Goal: Task Accomplishment & Management: Complete application form

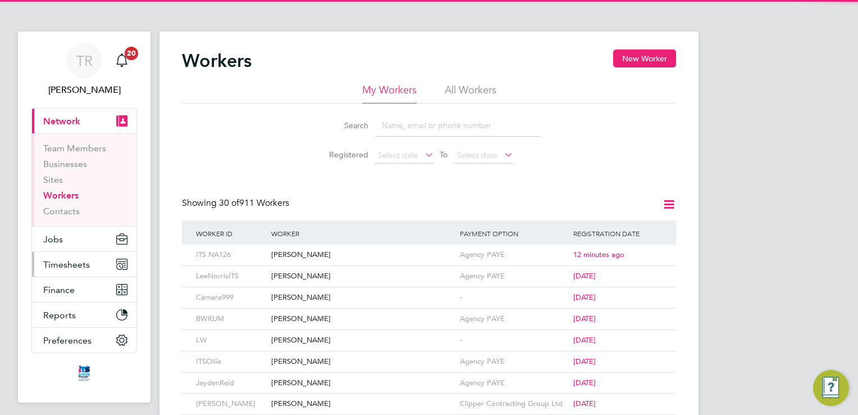
click at [74, 271] on button "Timesheets" at bounding box center [84, 264] width 104 height 25
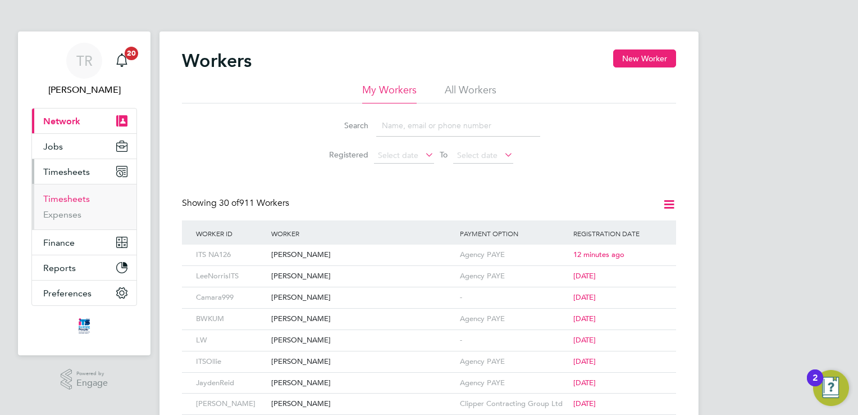
click at [67, 197] on link "Timesheets" at bounding box center [66, 198] width 47 height 11
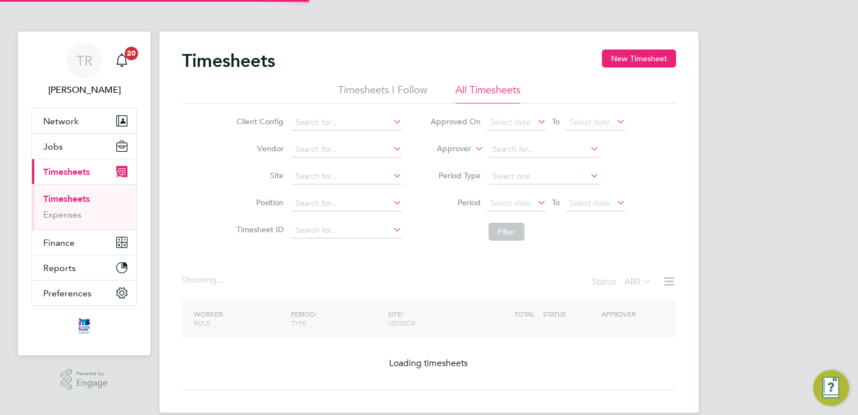
click at [330, 168] on li "Site" at bounding box center [317, 176] width 197 height 27
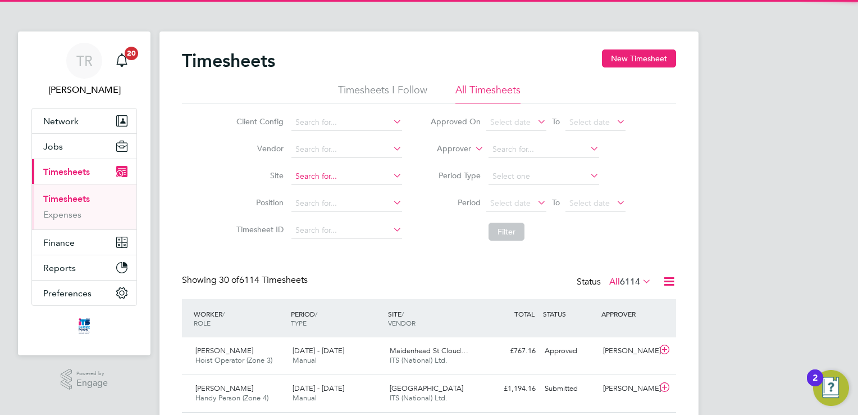
click at [327, 173] on input at bounding box center [347, 177] width 111 height 16
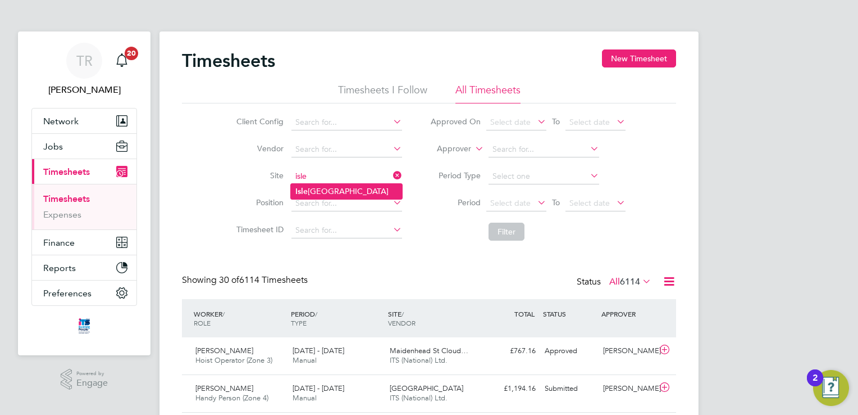
click at [319, 190] on li "[GEOGRAPHIC_DATA]" at bounding box center [346, 191] width 111 height 15
type input "[GEOGRAPHIC_DATA]"
click at [521, 230] on button "Filter" at bounding box center [507, 231] width 36 height 18
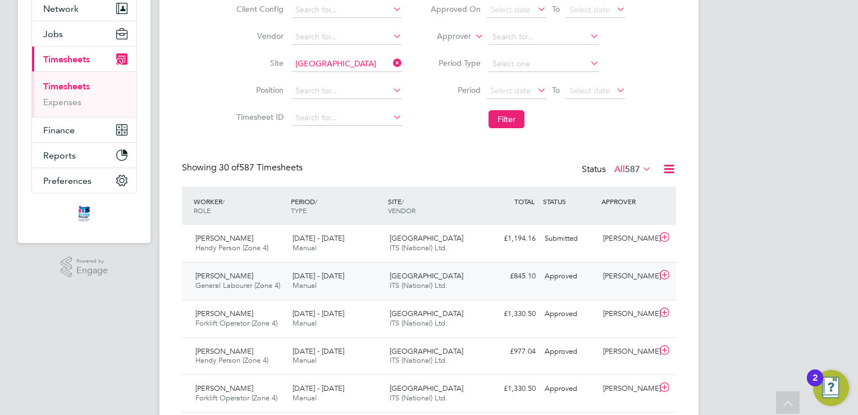
click at [517, 268] on div "£845.10 Approved" at bounding box center [511, 276] width 58 height 19
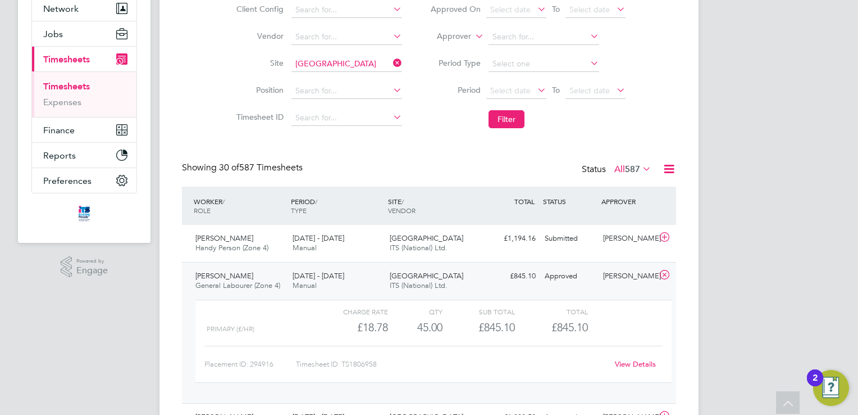
click at [625, 359] on link "View Details" at bounding box center [635, 364] width 41 height 10
click at [646, 361] on link "View Details" at bounding box center [635, 364] width 41 height 10
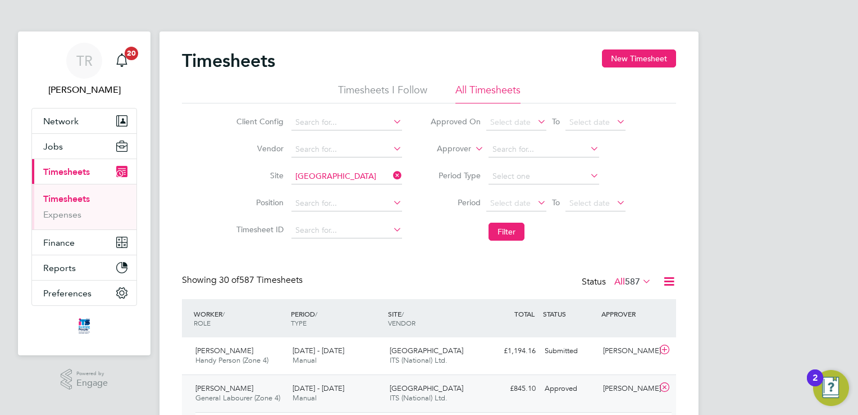
click at [391, 175] on icon at bounding box center [391, 175] width 0 height 16
click at [368, 177] on input at bounding box center [347, 177] width 111 height 16
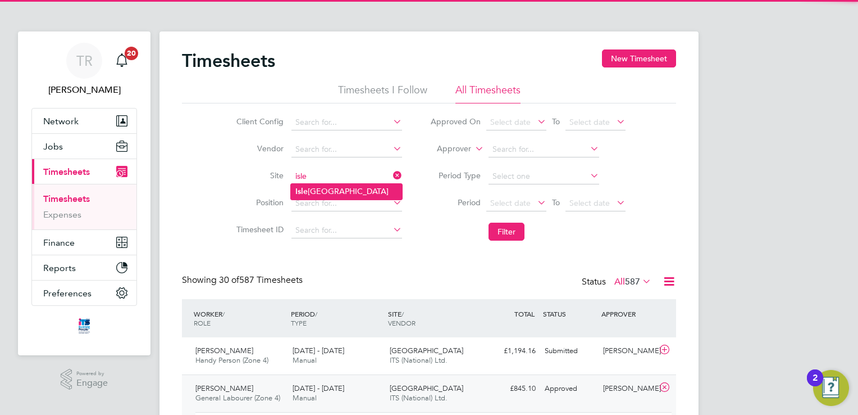
click at [377, 188] on li "[GEOGRAPHIC_DATA]" at bounding box center [346, 191] width 111 height 15
type input "[GEOGRAPHIC_DATA]"
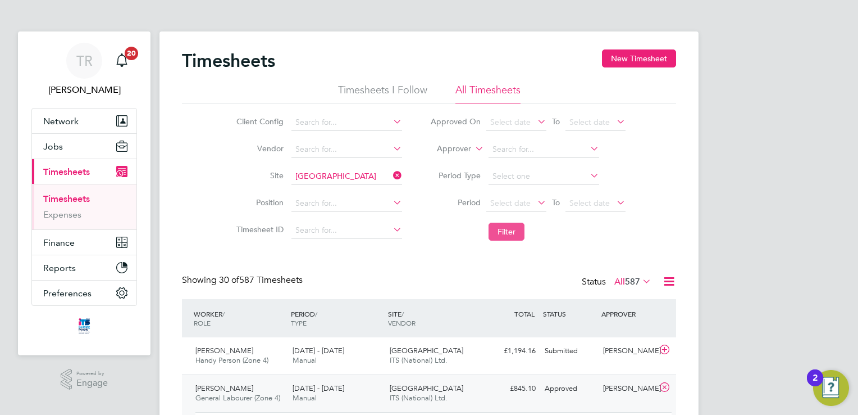
click at [516, 231] on button "Filter" at bounding box center [507, 231] width 36 height 18
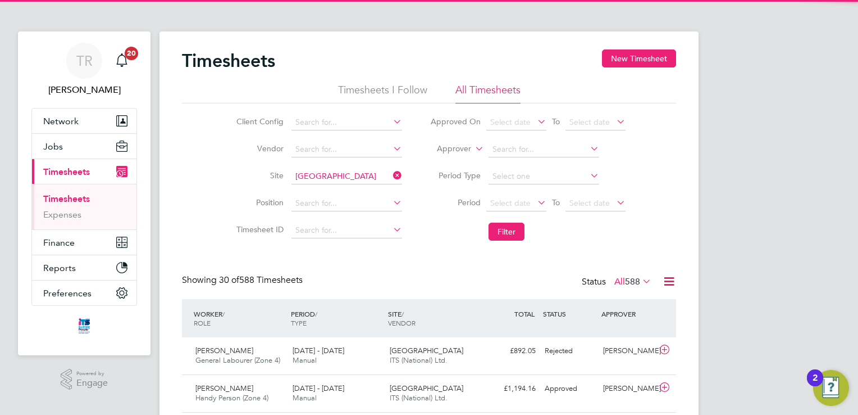
scroll to position [28, 98]
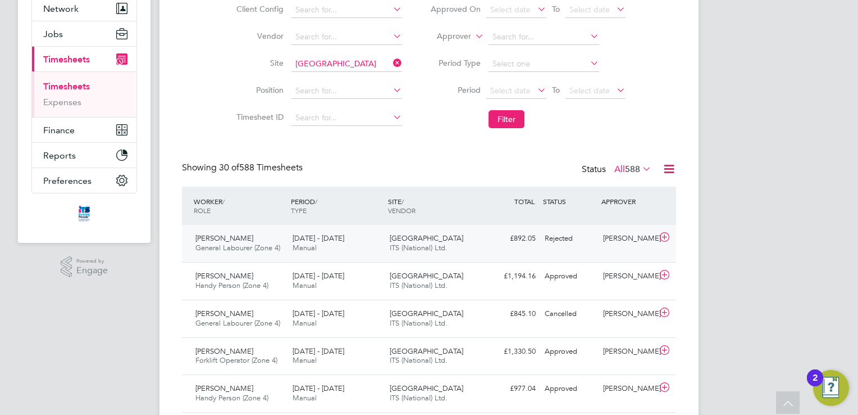
click at [515, 247] on div "£892.05 Rejected" at bounding box center [511, 238] width 58 height 19
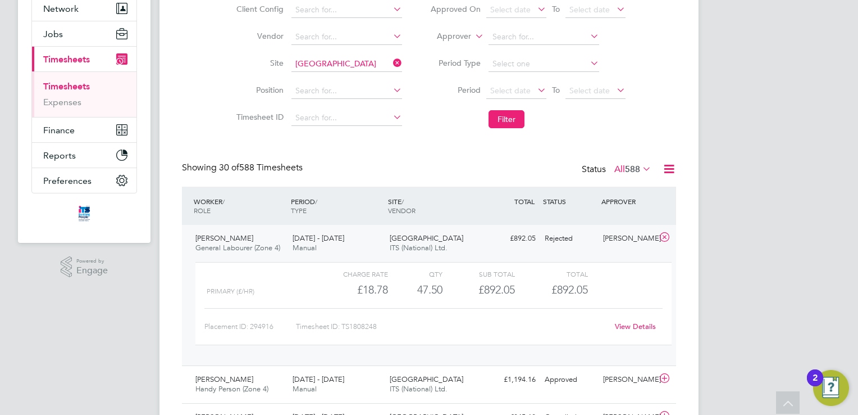
click at [515, 247] on div "£892.05 Rejected" at bounding box center [511, 238] width 58 height 19
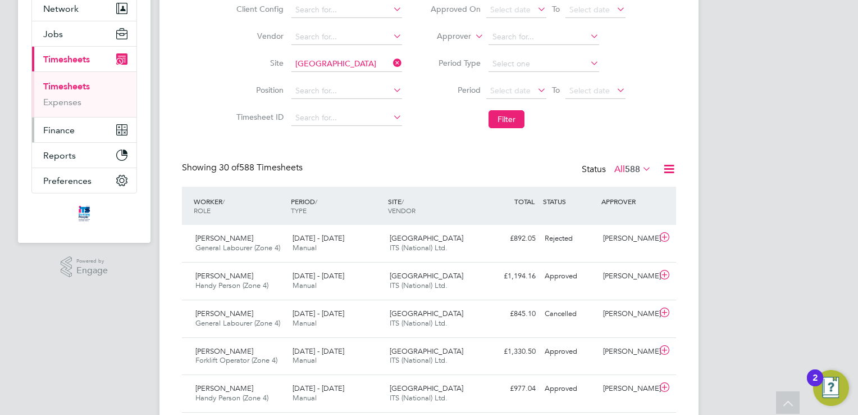
scroll to position [0, 0]
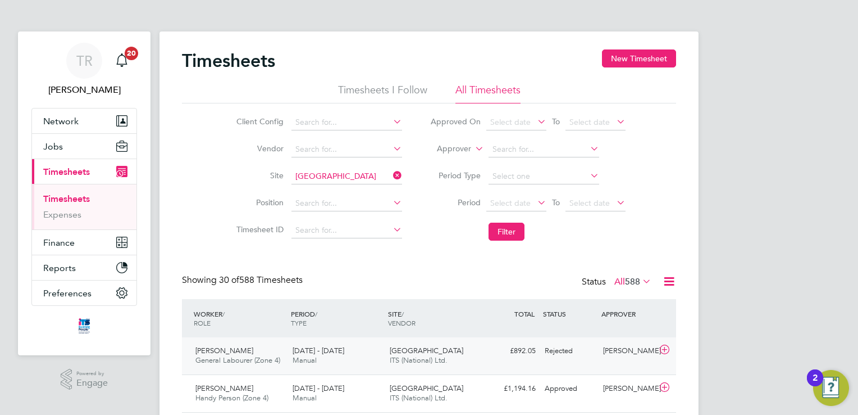
click at [444, 353] on div "[GEOGRAPHIC_DATA] ITS (National) Ltd." at bounding box center [433, 356] width 97 height 28
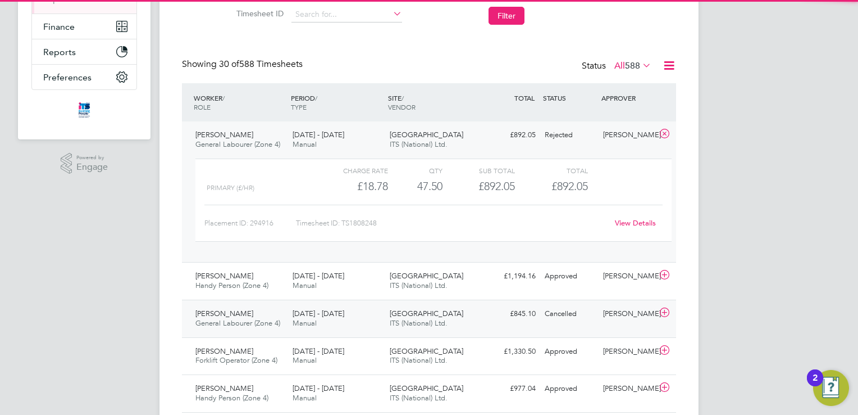
scroll to position [225, 0]
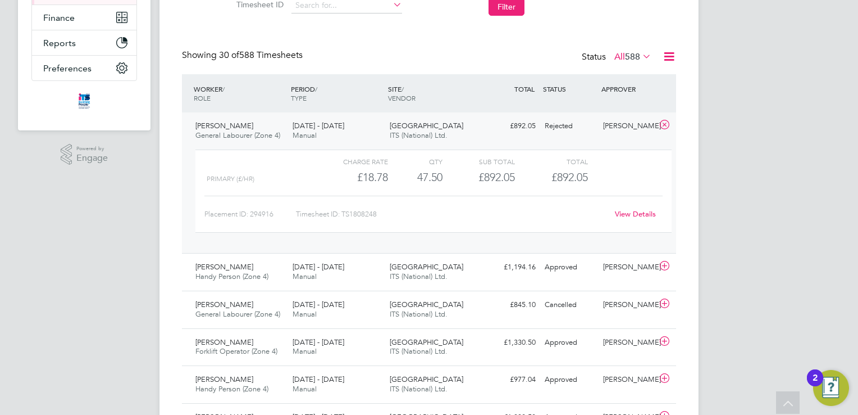
click at [631, 212] on link "View Details" at bounding box center [635, 214] width 41 height 10
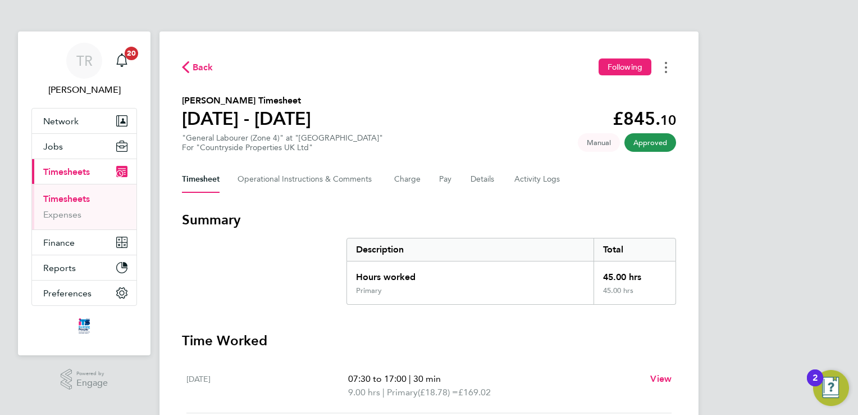
click at [664, 65] on button "Timesheets Menu" at bounding box center [666, 66] width 20 height 17
click at [666, 70] on icon "Timesheets Menu" at bounding box center [666, 67] width 2 height 11
click at [667, 70] on icon "Timesheets Menu" at bounding box center [666, 67] width 2 height 11
click at [623, 193] on div "Back Following Download timesheet Joseph Rodney's Timesheet 18 - 24 Aug 2025 £8…" at bounding box center [429, 412] width 539 height 762
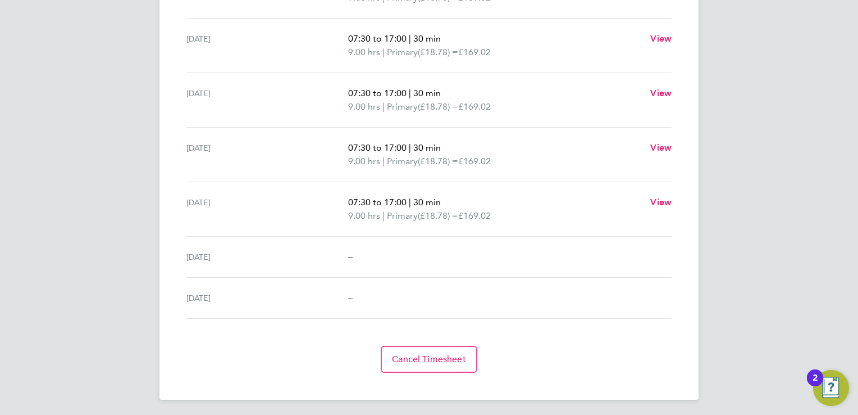
scroll to position [395, 0]
click at [445, 355] on span "Cancel Timesheet" at bounding box center [429, 358] width 74 height 11
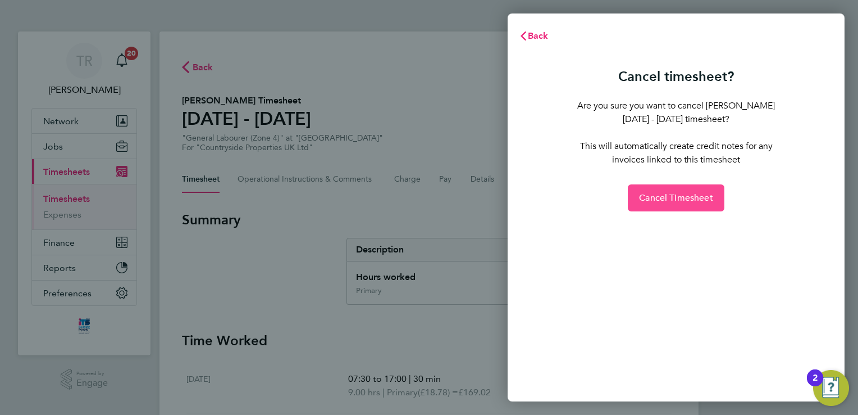
click at [670, 199] on span "Cancel Timesheet" at bounding box center [676, 197] width 74 height 11
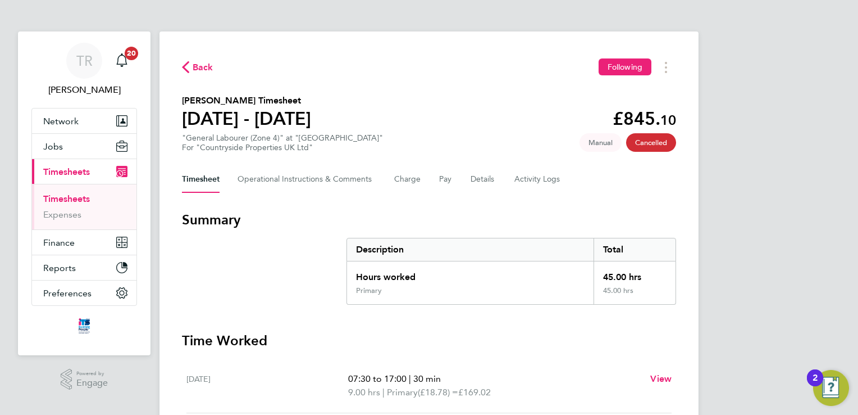
click at [51, 198] on link "Timesheets" at bounding box center [66, 198] width 47 height 11
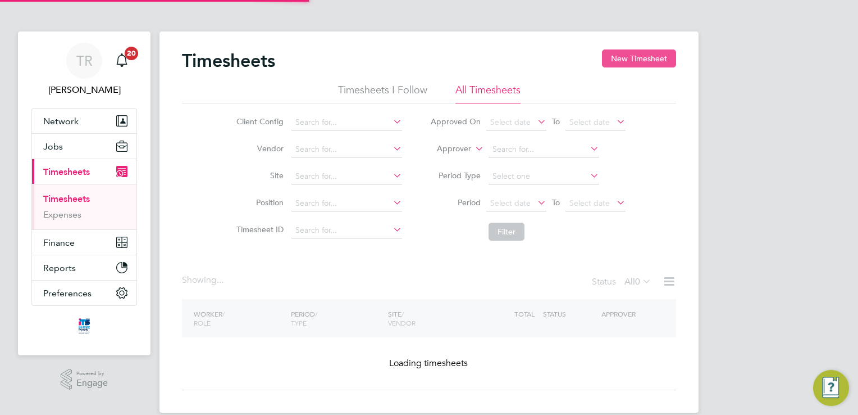
click at [657, 62] on button "New Timesheet" at bounding box center [639, 58] width 74 height 18
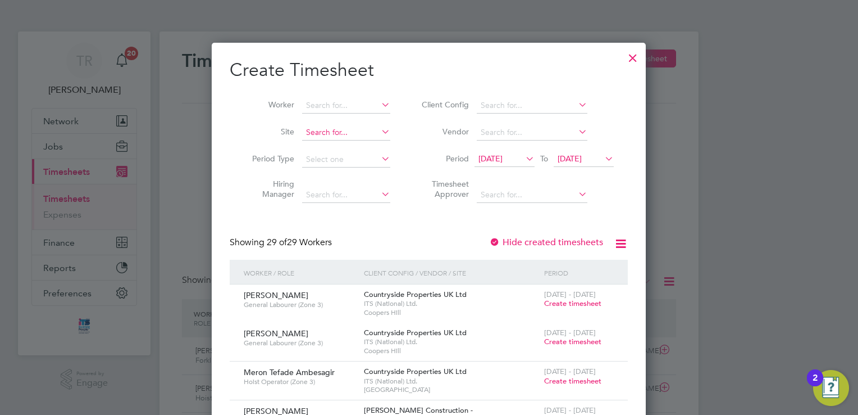
click at [357, 126] on input at bounding box center [346, 133] width 88 height 16
click at [345, 148] on li "[GEOGRAPHIC_DATA]" at bounding box center [353, 147] width 102 height 15
type input "[GEOGRAPHIC_DATA]"
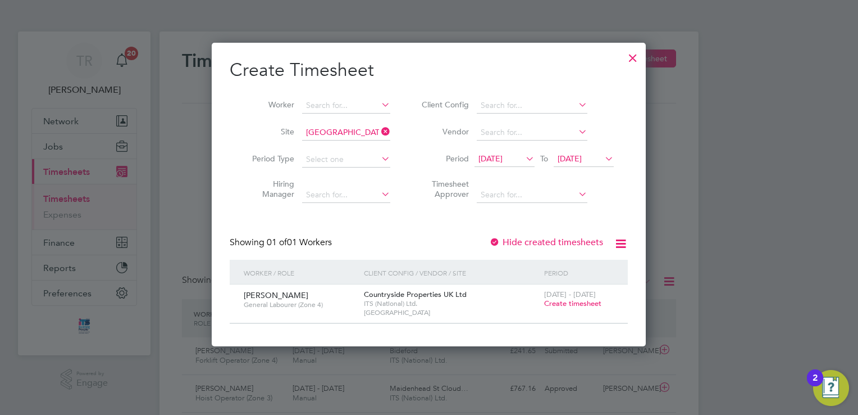
click at [568, 303] on span "Create timesheet" at bounding box center [572, 303] width 57 height 10
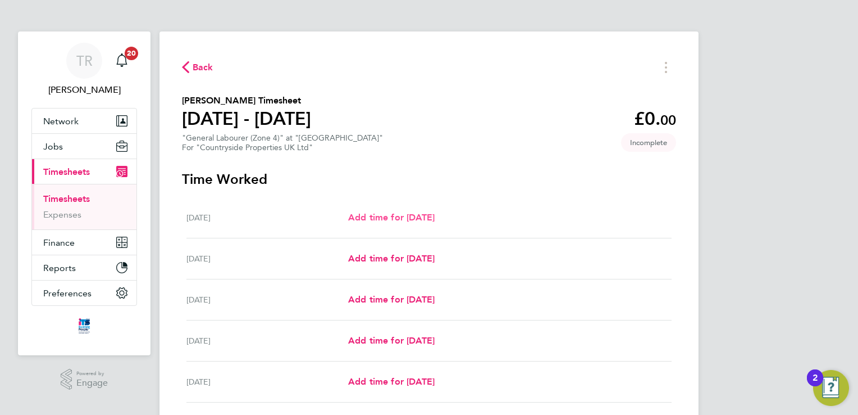
click at [431, 218] on span "Add time for Mon 18 Aug" at bounding box center [391, 217] width 87 height 11
select select "30"
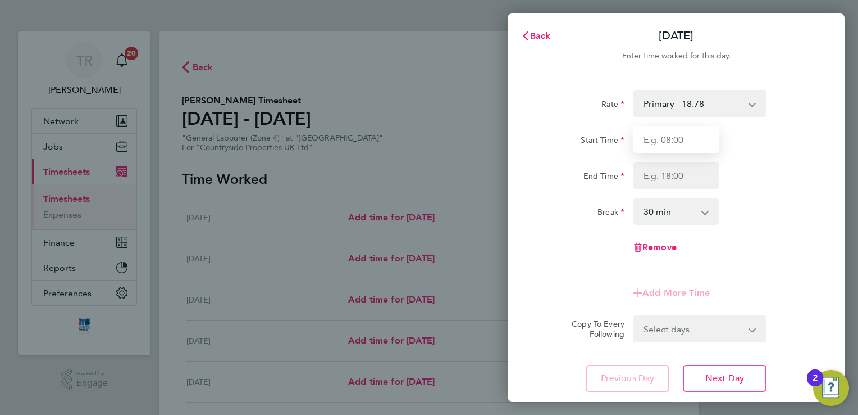
click at [691, 143] on input "Start Time" at bounding box center [676, 139] width 85 height 27
type input "07:30"
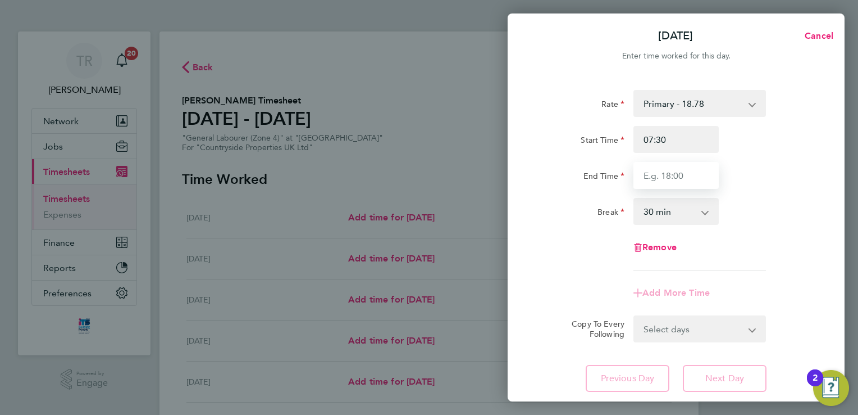
click at [665, 173] on input "End Time" at bounding box center [676, 175] width 85 height 27
type input "17:00"
drag, startPoint x: 665, startPoint y: 176, endPoint x: 763, endPoint y: 245, distance: 120.5
click at [763, 245] on div "Rate Primary - 18.78 Start Time 07:30 End Time 17:00 Break 0 min 15 min 30 min …" at bounding box center [676, 180] width 274 height 180
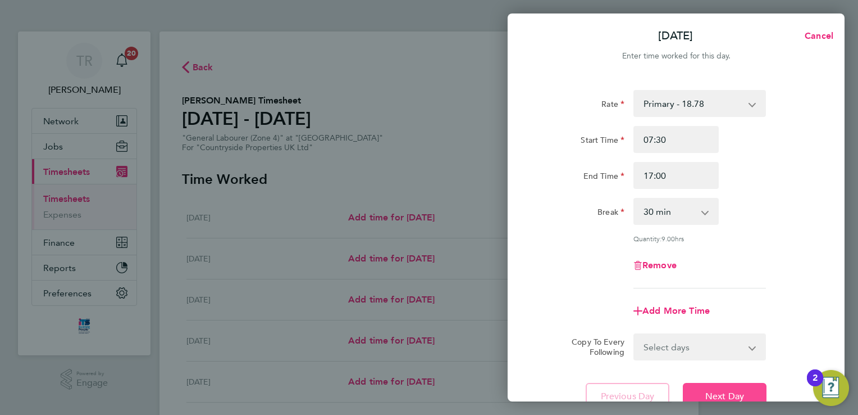
click at [732, 394] on span "Next Day" at bounding box center [724, 395] width 39 height 11
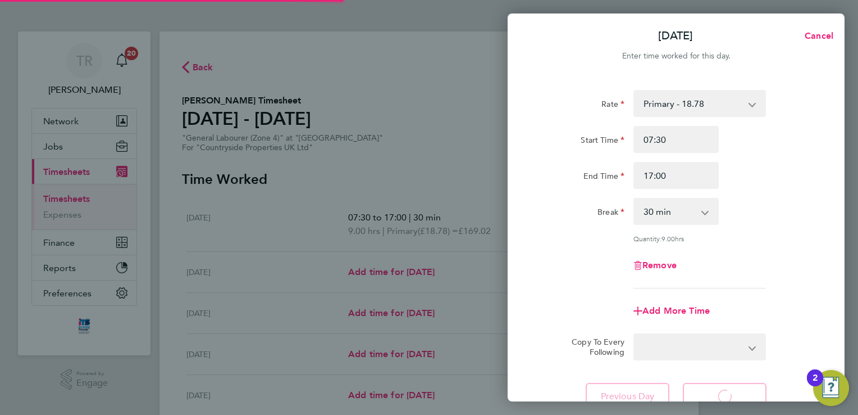
select select "30"
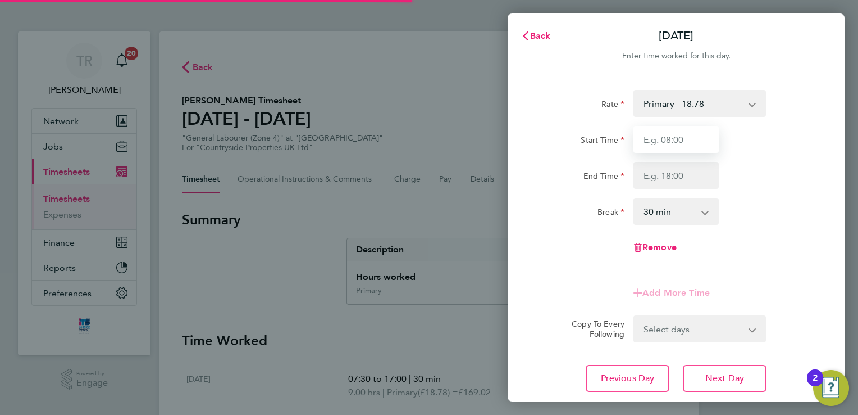
click at [680, 140] on input "Start Time" at bounding box center [676, 139] width 85 height 27
type input "07:30"
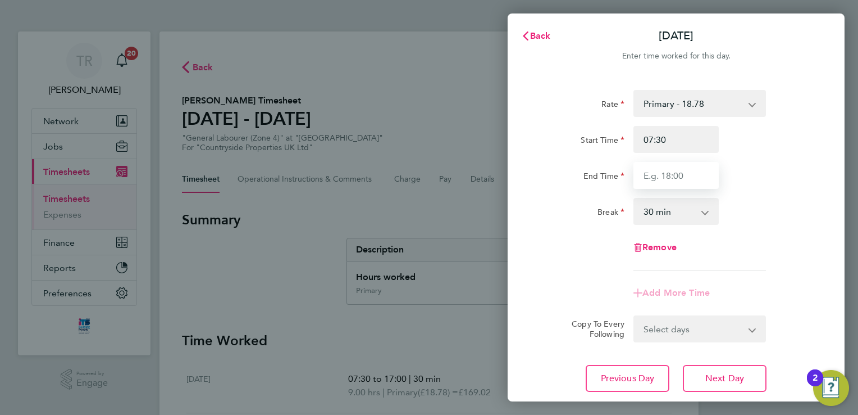
type input "17:00"
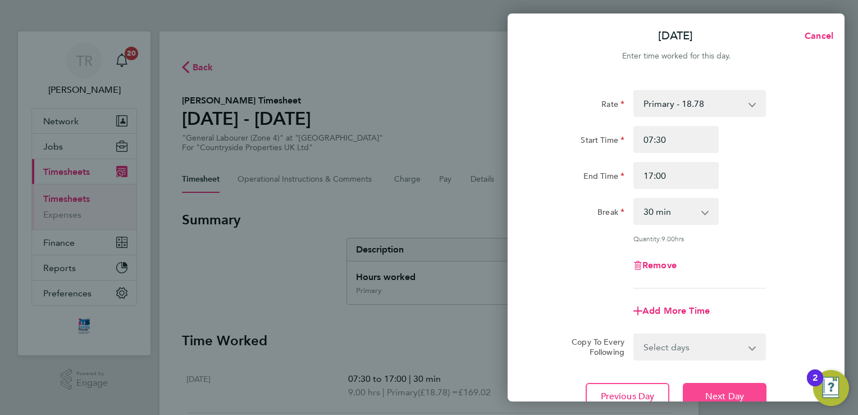
click at [720, 395] on span "Next Day" at bounding box center [724, 395] width 39 height 11
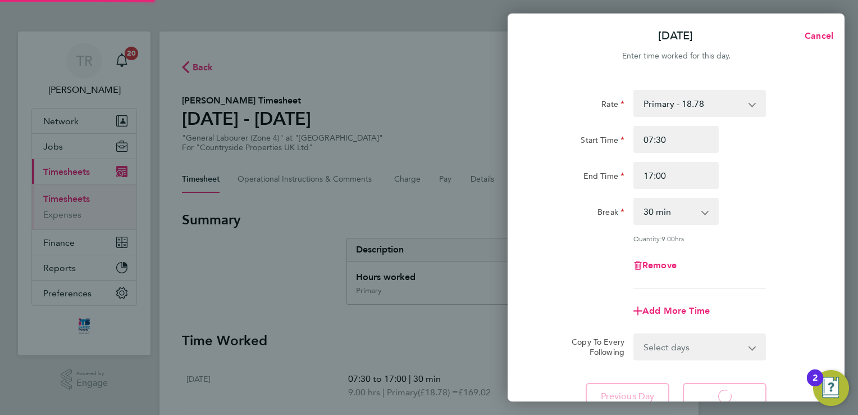
select select "30"
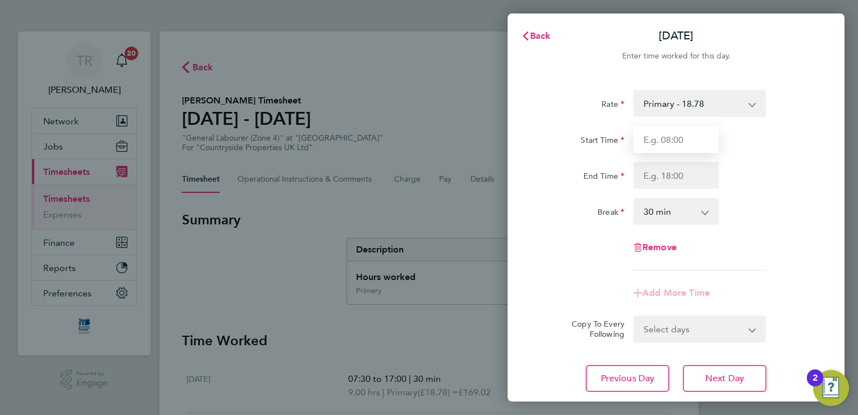
click at [665, 143] on input "Start Time" at bounding box center [676, 139] width 85 height 27
type input "07:30"
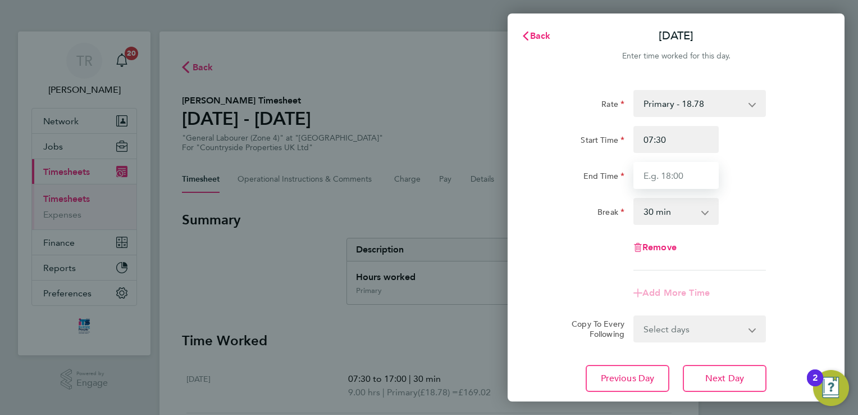
type input "17:00"
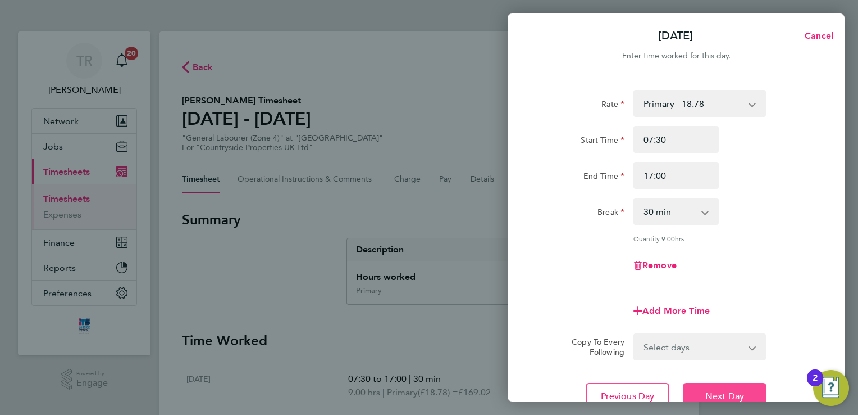
click at [718, 392] on span "Next Day" at bounding box center [724, 395] width 39 height 11
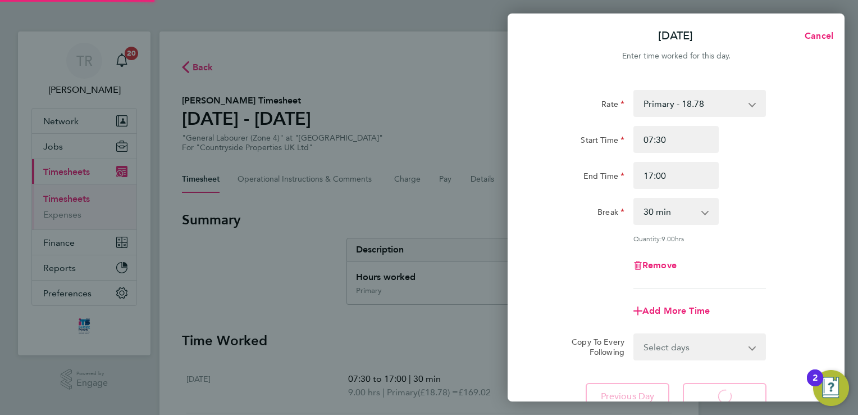
select select "30"
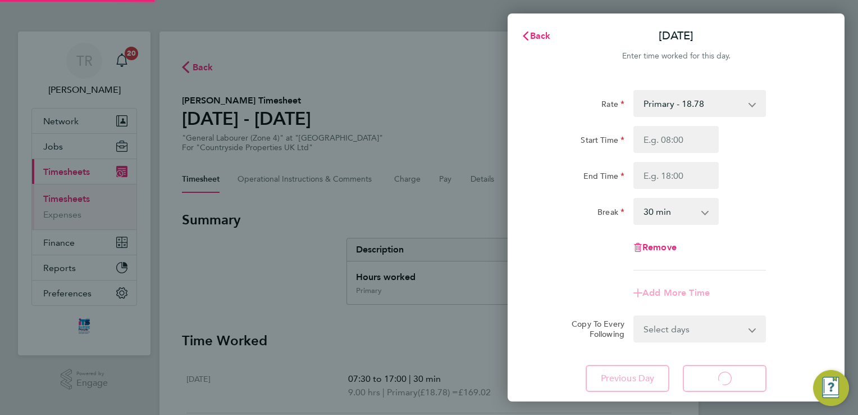
select select "30"
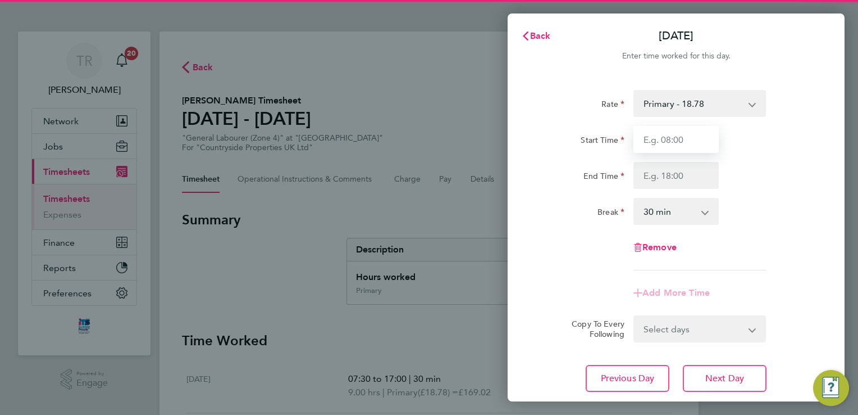
click at [668, 146] on input "Start Time" at bounding box center [676, 139] width 85 height 27
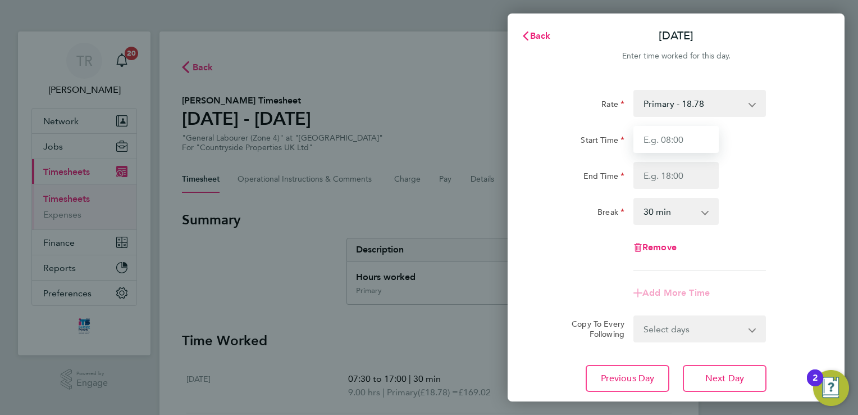
type input "07:30"
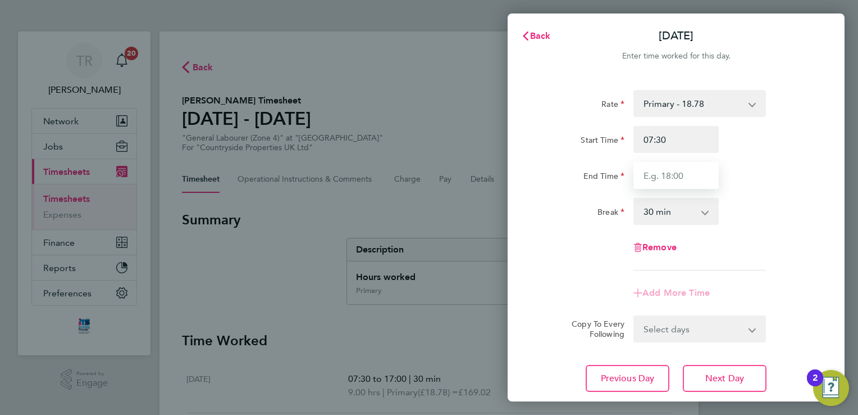
type input "17:00"
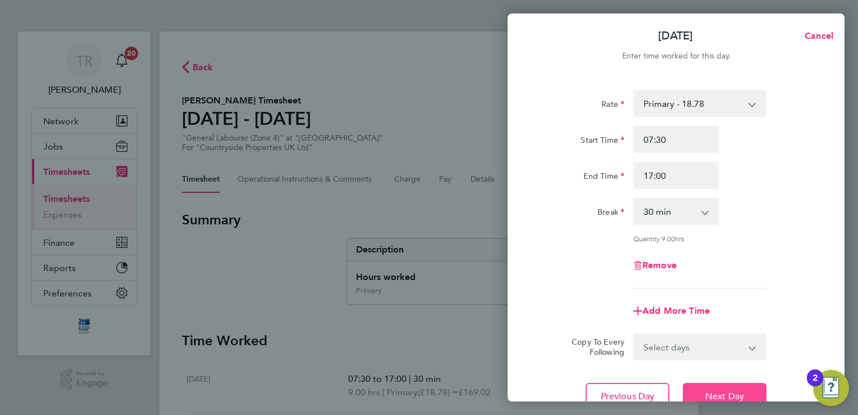
click at [737, 394] on span "Next Day" at bounding box center [724, 395] width 39 height 11
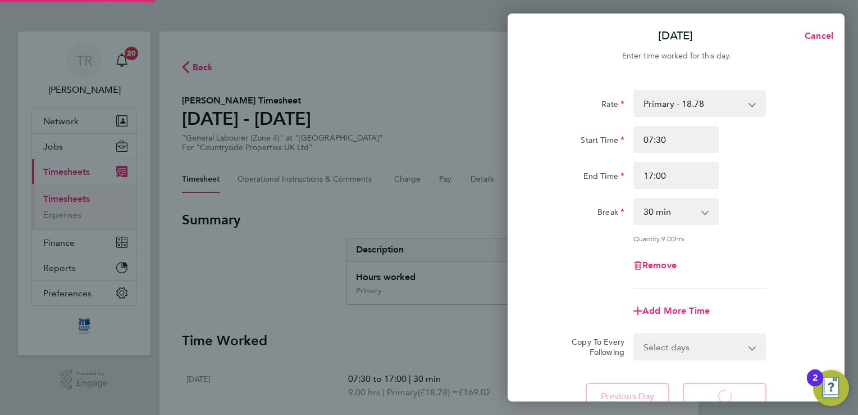
select select "30"
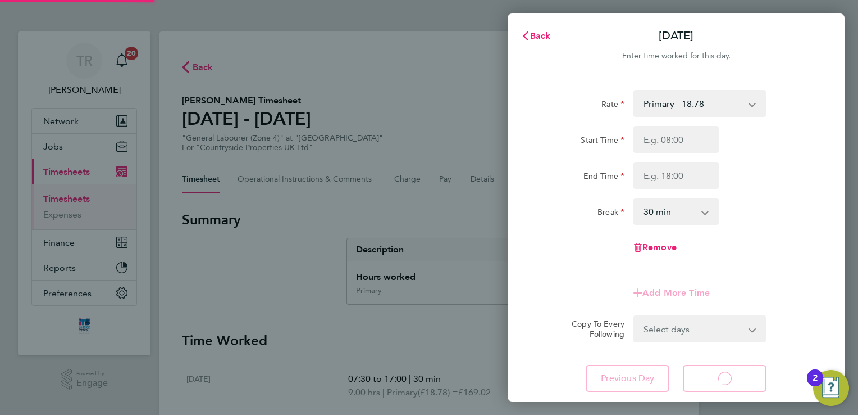
select select "30"
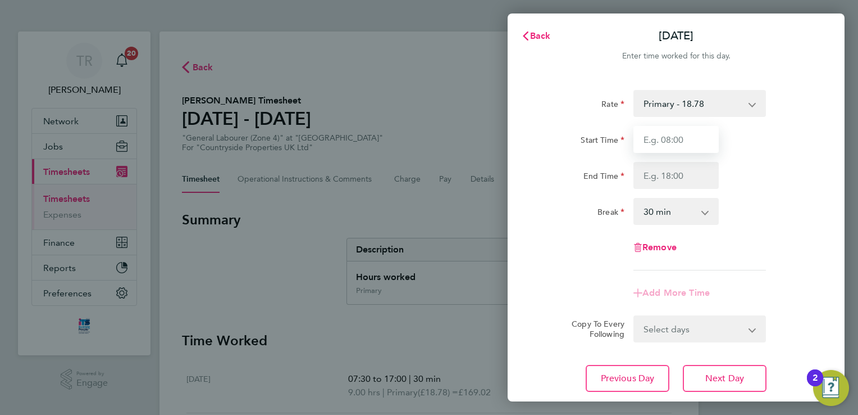
click at [685, 145] on input "Start Time" at bounding box center [676, 139] width 85 height 27
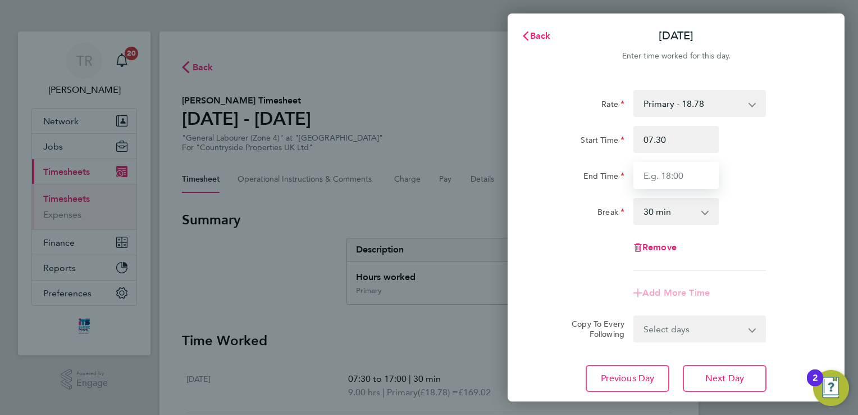
type input "07:30"
click at [646, 172] on input "End Time" at bounding box center [676, 175] width 85 height 27
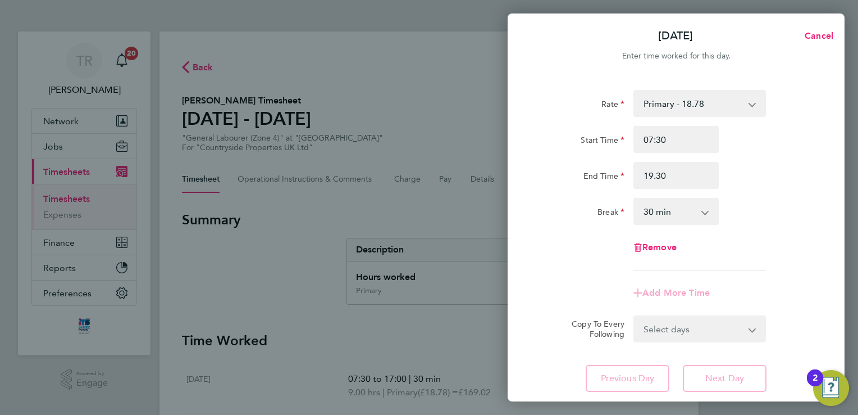
type input "19:30"
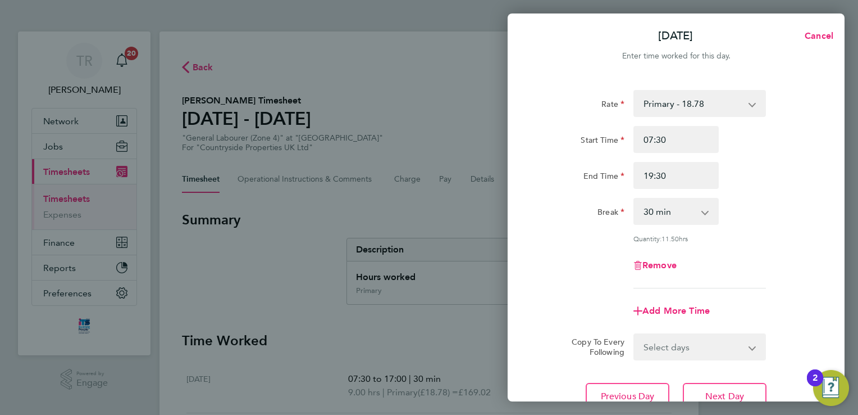
click at [757, 245] on div "Rate Primary - 18.78 Start Time 07:30 End Time 19:30 Break 0 min 15 min 30 min …" at bounding box center [676, 189] width 274 height 198
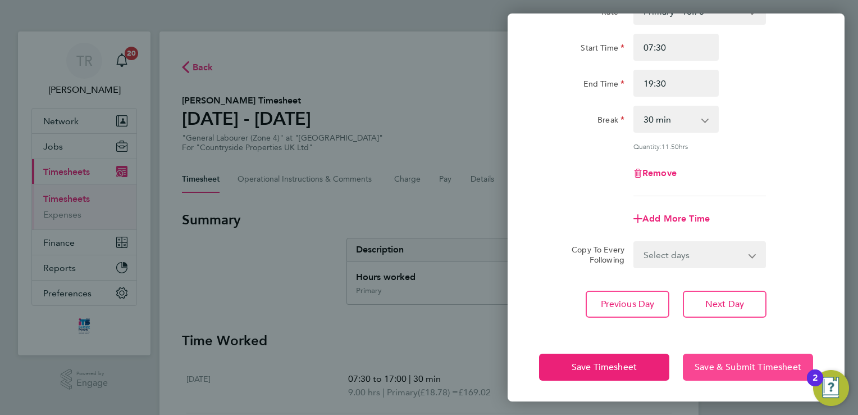
click at [722, 370] on span "Save & Submit Timesheet" at bounding box center [748, 366] width 107 height 11
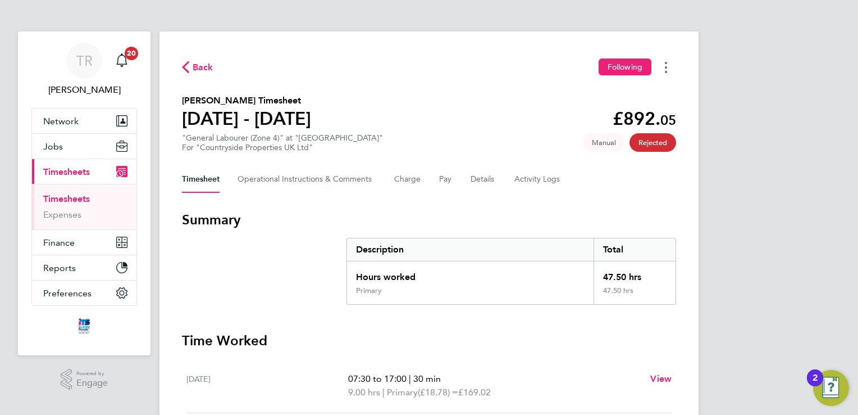
click at [666, 61] on div "Timesheets Menu" at bounding box center [666, 67] width 2 height 12
click at [389, 89] on div "Back Following Download timesheet Joseph Rodney's Timesheet 18 - 24 Aug 2025 £8…" at bounding box center [429, 385] width 539 height 708
click at [72, 199] on link "Timesheets" at bounding box center [66, 198] width 47 height 11
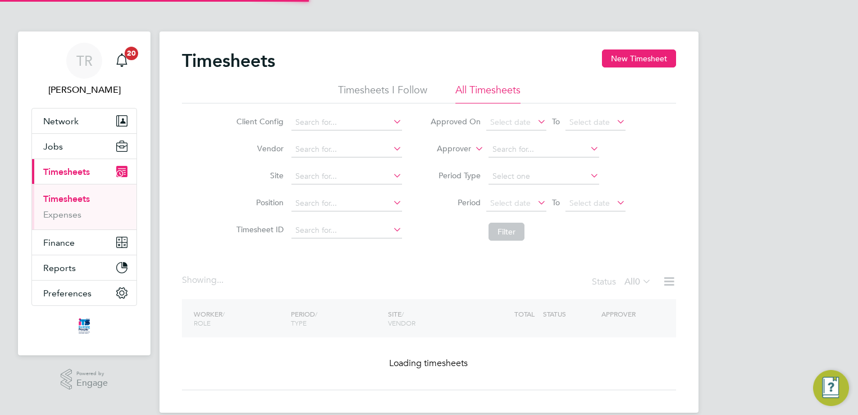
click at [630, 60] on button "New Timesheet" at bounding box center [639, 58] width 74 height 18
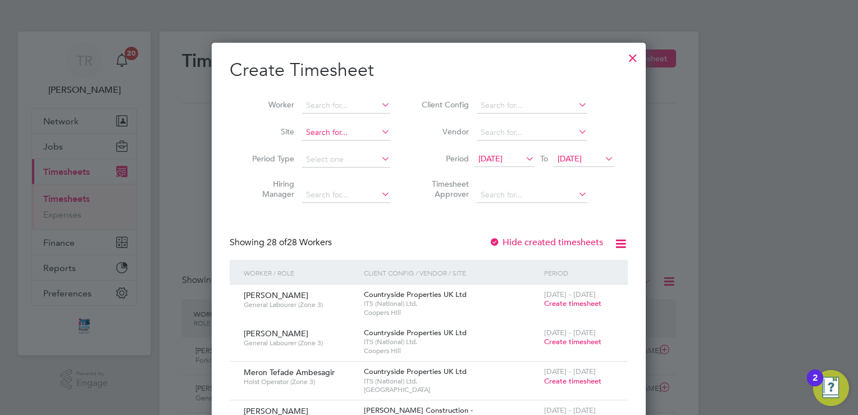
click at [365, 137] on input at bounding box center [346, 133] width 88 height 16
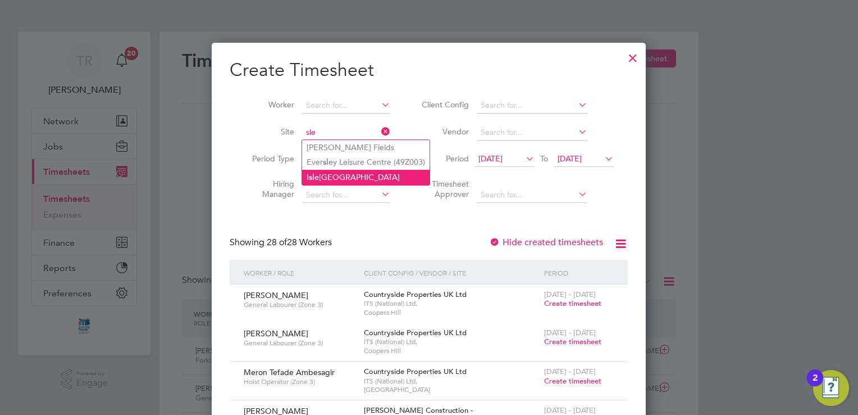
click at [358, 179] on li "I sle port Grove" at bounding box center [366, 177] width 128 height 15
type input "[GEOGRAPHIC_DATA]"
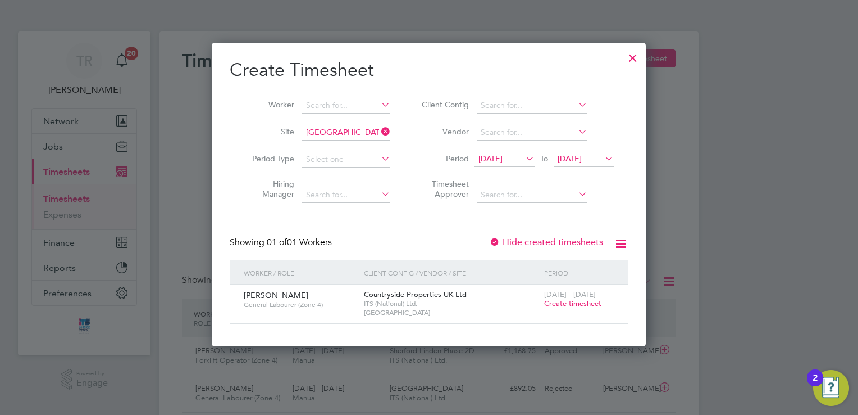
click at [571, 304] on span "Create timesheet" at bounding box center [572, 303] width 57 height 10
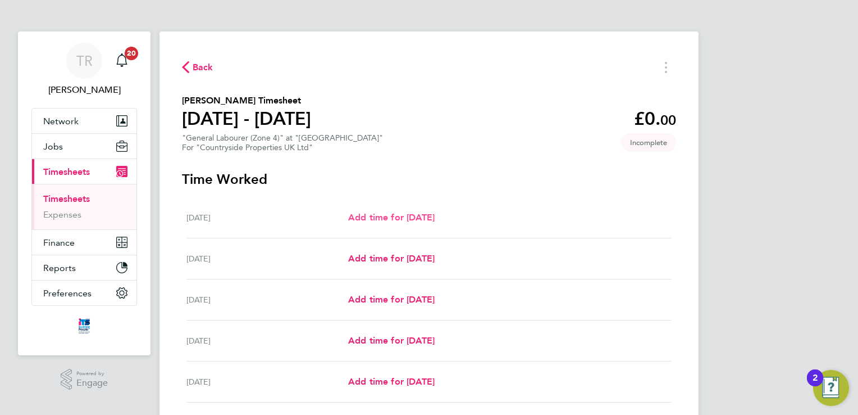
click at [411, 216] on span "Add time for Mon 18 Aug" at bounding box center [391, 217] width 87 height 11
select select "30"
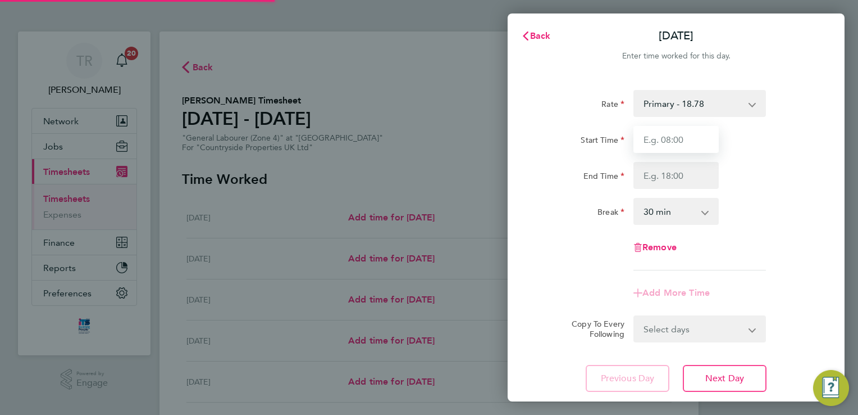
click at [645, 143] on input "Start Time" at bounding box center [676, 139] width 85 height 27
type input "07:30"
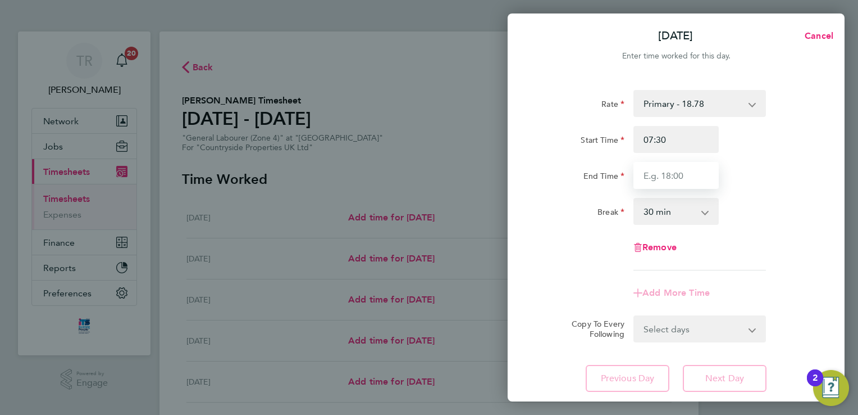
click at [672, 180] on input "End Time" at bounding box center [676, 175] width 85 height 27
type input "17:00"
click at [777, 242] on div "Rate Primary - 18.78 Start Time 07:30 End Time 17:00 Break 0 min 15 min 30 min …" at bounding box center [676, 180] width 274 height 180
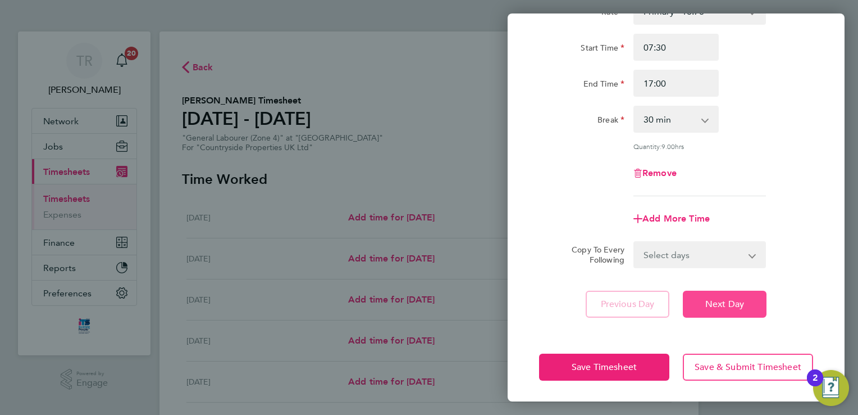
click at [741, 315] on button "Next Day" at bounding box center [725, 303] width 84 height 27
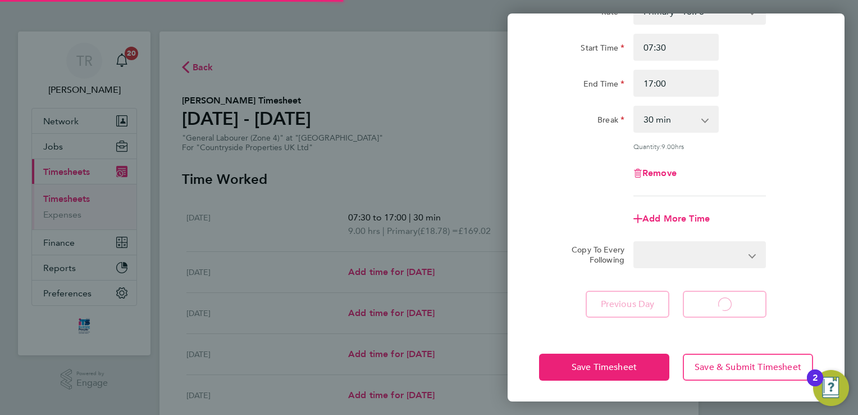
select select "30"
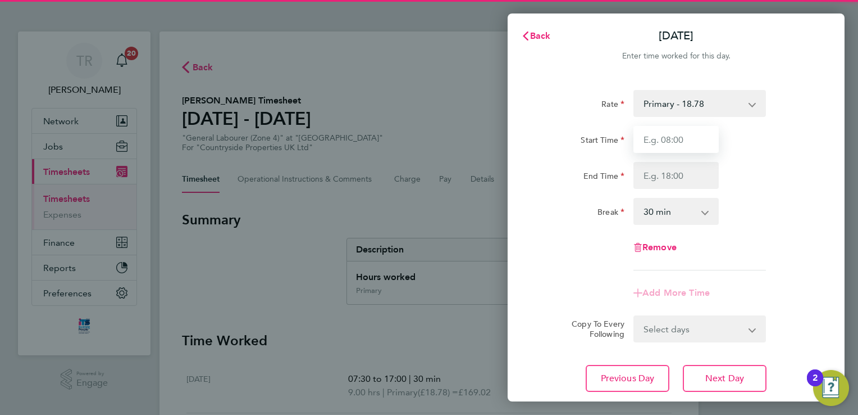
click at [672, 137] on input "Start Time" at bounding box center [676, 139] width 85 height 27
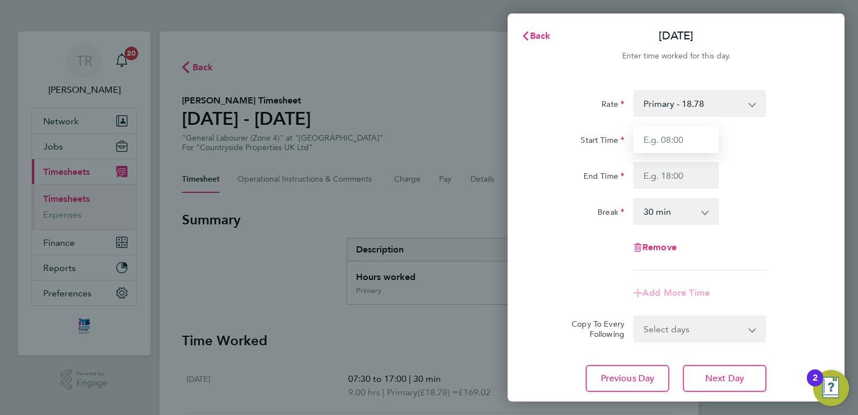
type input "07:30"
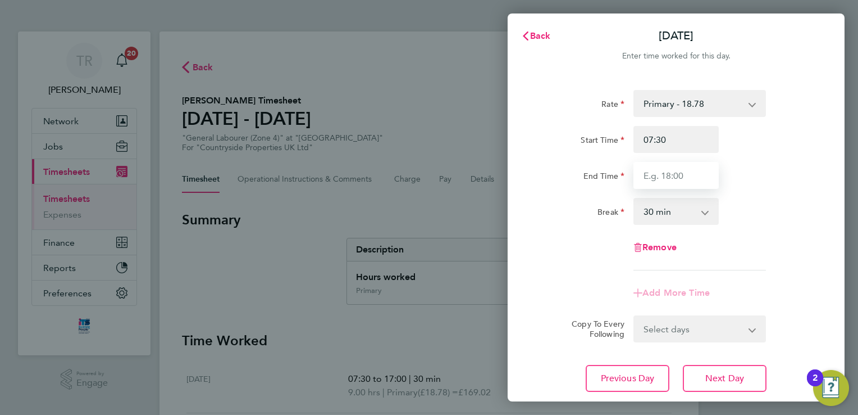
type input "17:00"
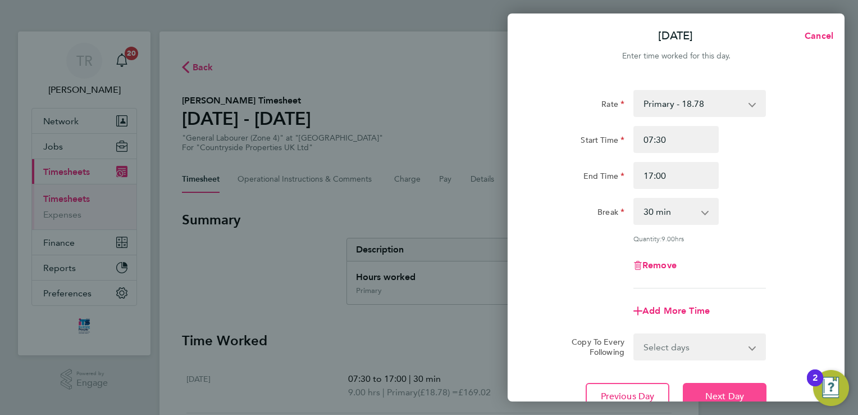
click at [725, 392] on span "Next Day" at bounding box center [724, 395] width 39 height 11
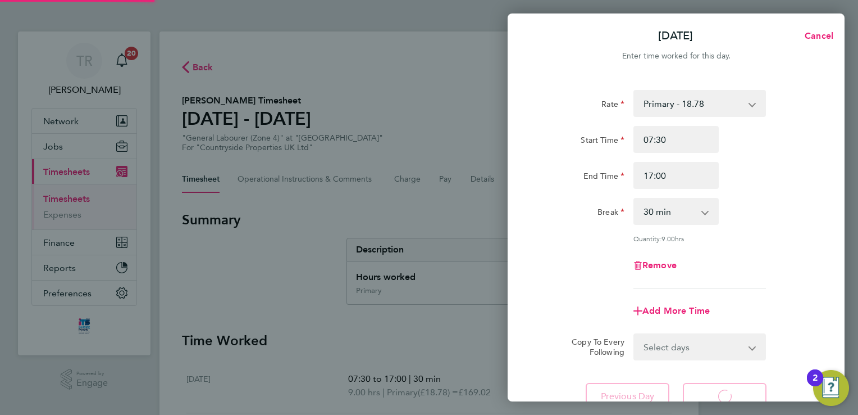
select select "30"
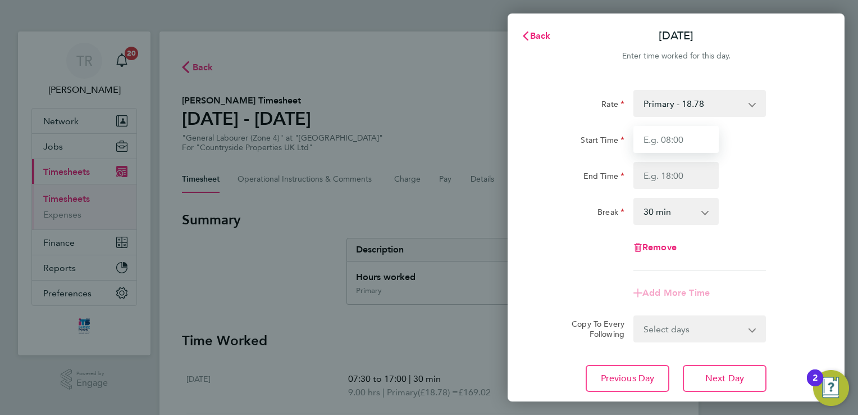
click at [676, 135] on input "Start Time" at bounding box center [676, 139] width 85 height 27
type input "07:30"
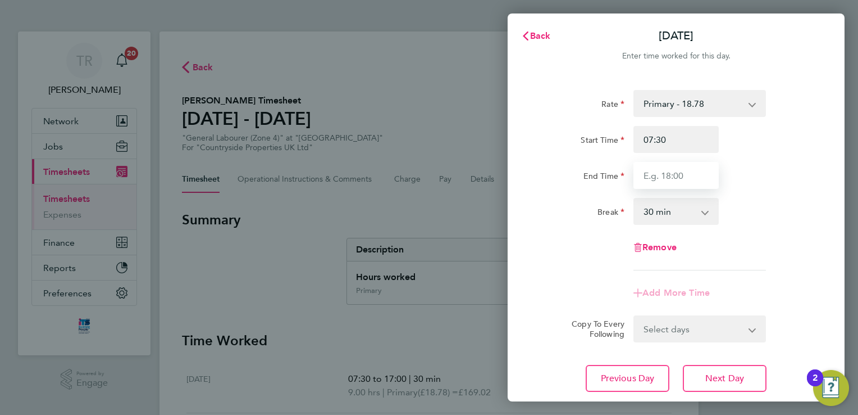
type input "17:00"
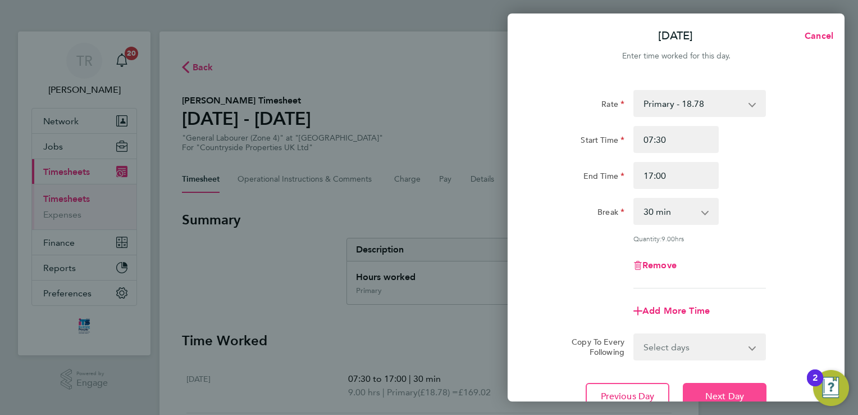
click at [717, 398] on span "Next Day" at bounding box center [724, 395] width 39 height 11
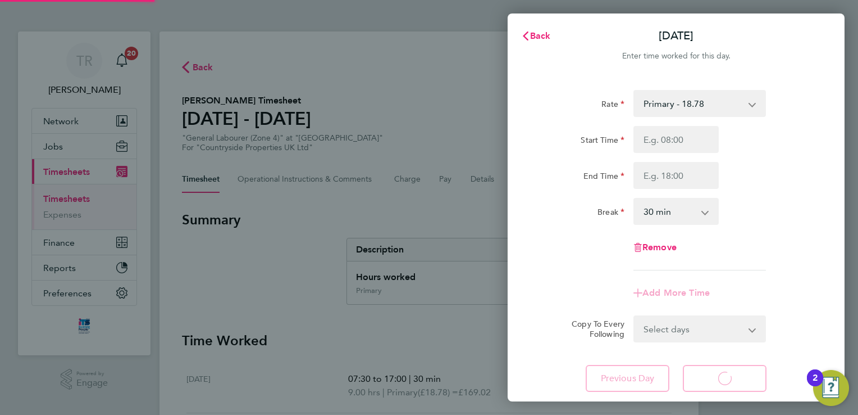
select select "30"
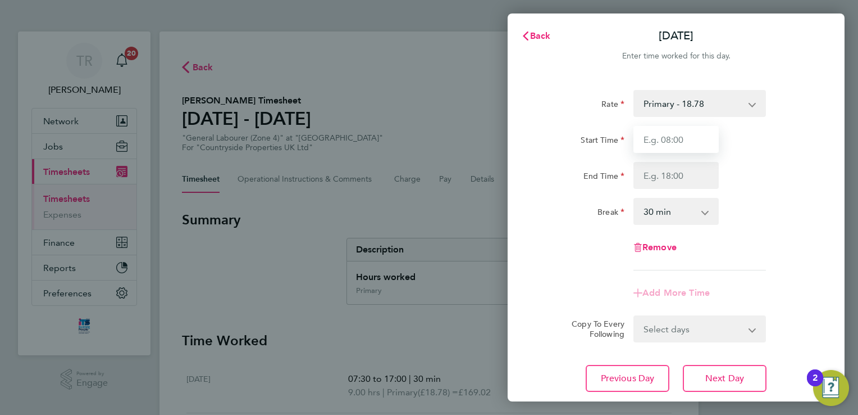
click at [678, 134] on input "Start Time" at bounding box center [676, 139] width 85 height 27
type input "07:30"
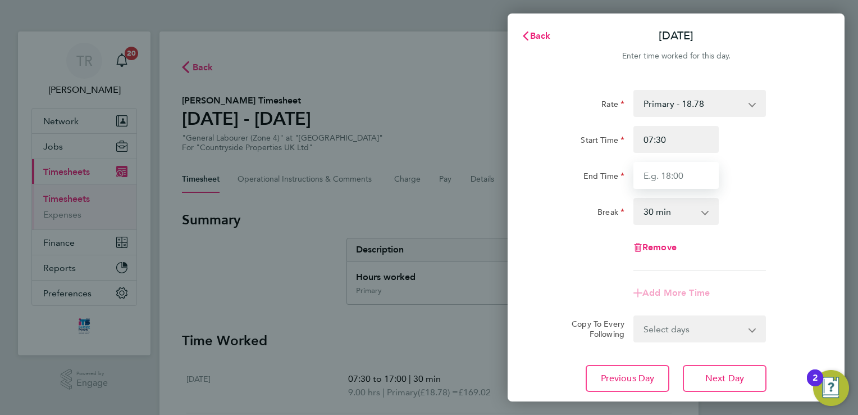
type input "17:00"
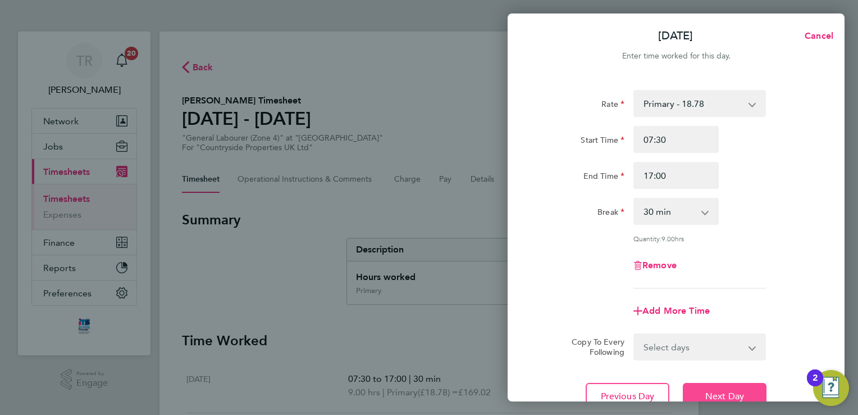
click at [735, 390] on span "Next Day" at bounding box center [724, 395] width 39 height 11
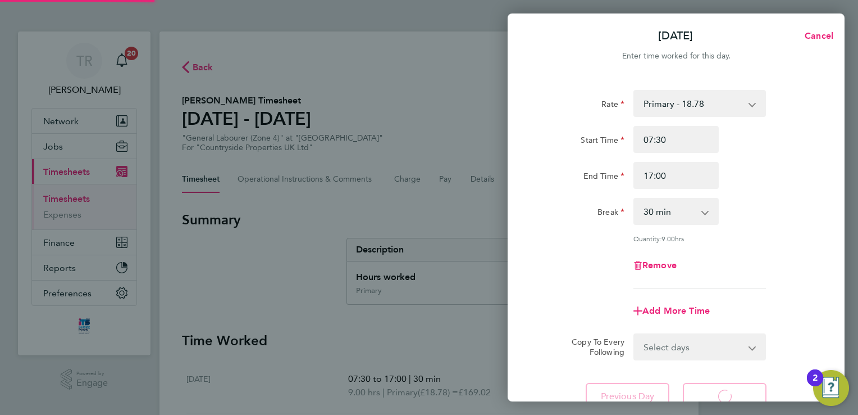
select select "30"
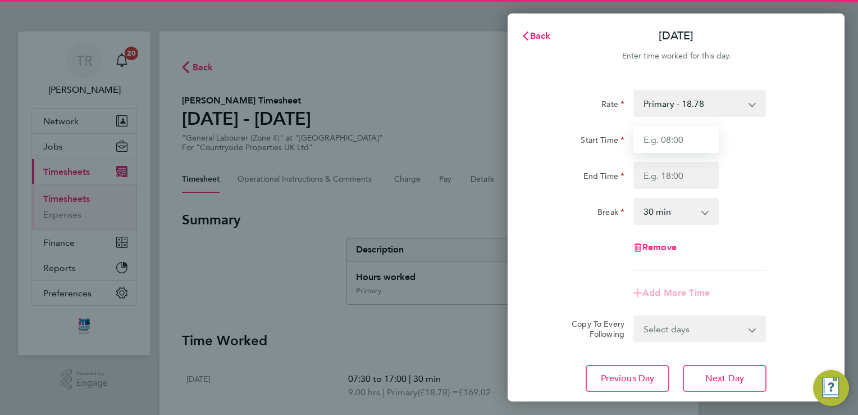
click at [662, 139] on input "Start Time" at bounding box center [676, 139] width 85 height 27
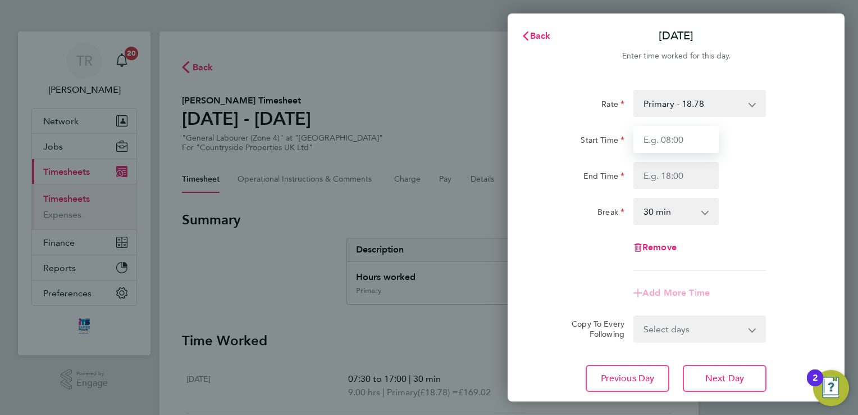
type input "07:30"
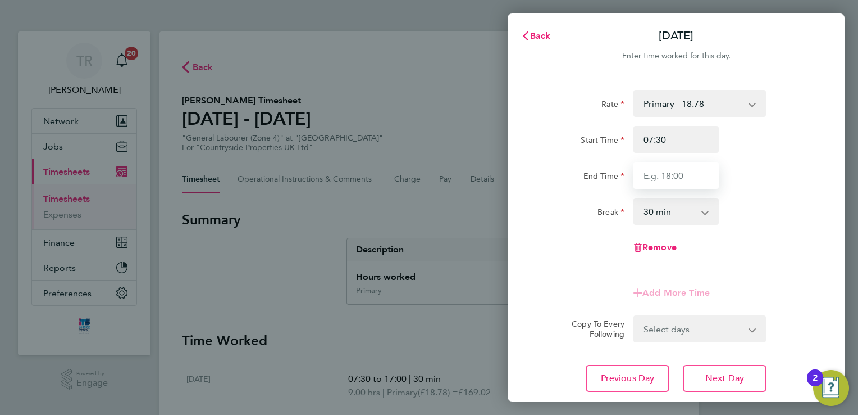
click at [672, 176] on input "End Time" at bounding box center [676, 175] width 85 height 27
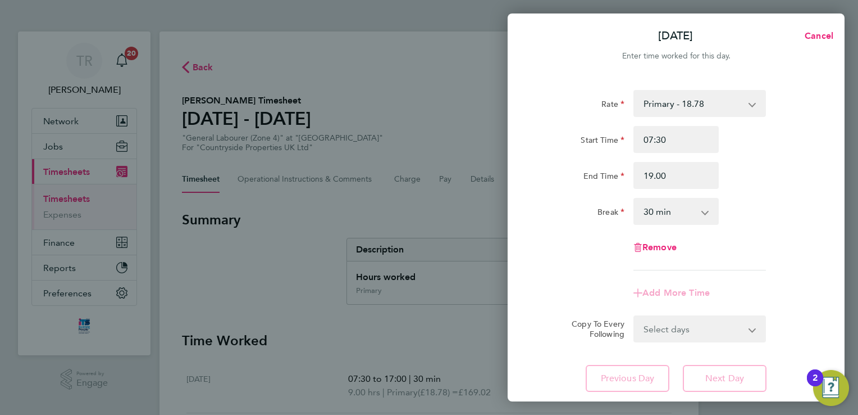
type input "19:00"
click at [757, 276] on app-timesheet-line-form-group "Rate Primary - 18.78 Start Time 07:30 End Time 19:00 Break 0 min 15 min 30 min …" at bounding box center [676, 198] width 274 height 216
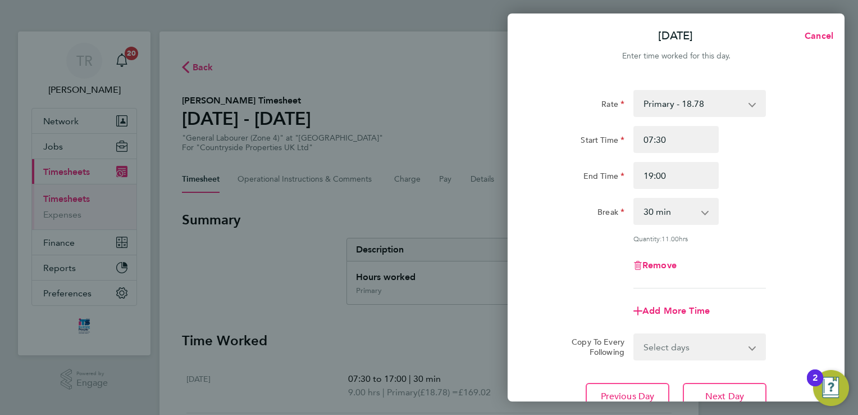
click at [445, 345] on div "Fri 22 Aug Cancel Enter time worked for this day. Rate Primary - 18.78 Start Ti…" at bounding box center [429, 207] width 858 height 415
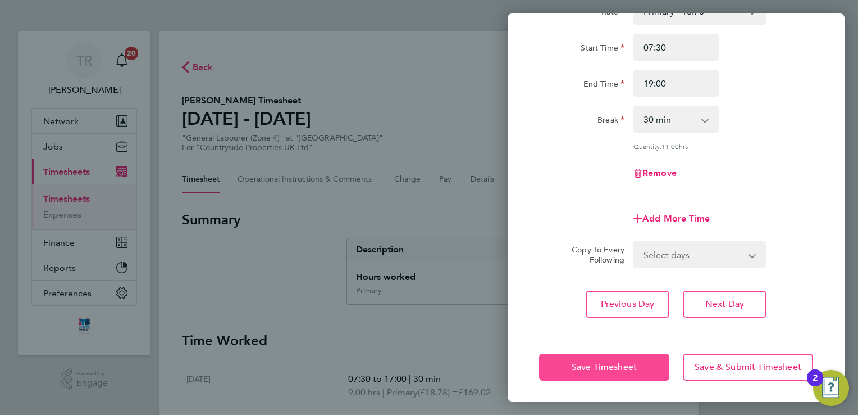
click at [563, 370] on button "Save Timesheet" at bounding box center [604, 366] width 130 height 27
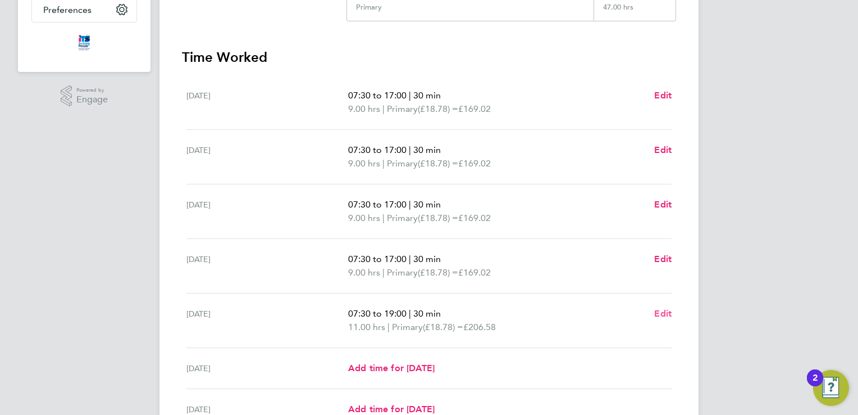
click at [661, 309] on span "Edit" at bounding box center [662, 313] width 17 height 11
select select "30"
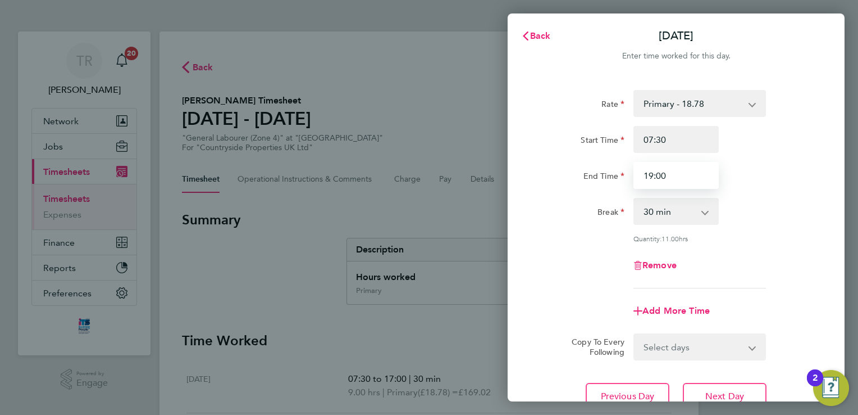
drag, startPoint x: 641, startPoint y: 180, endPoint x: 499, endPoint y: 174, distance: 142.2
click at [499, 174] on div "Back Fri 22 Aug Enter time worked for this day. Rate Primary - 18.78 Start Time…" at bounding box center [429, 207] width 858 height 415
type input "19:30"
click at [770, 131] on div "Start Time 07:30" at bounding box center [676, 139] width 283 height 27
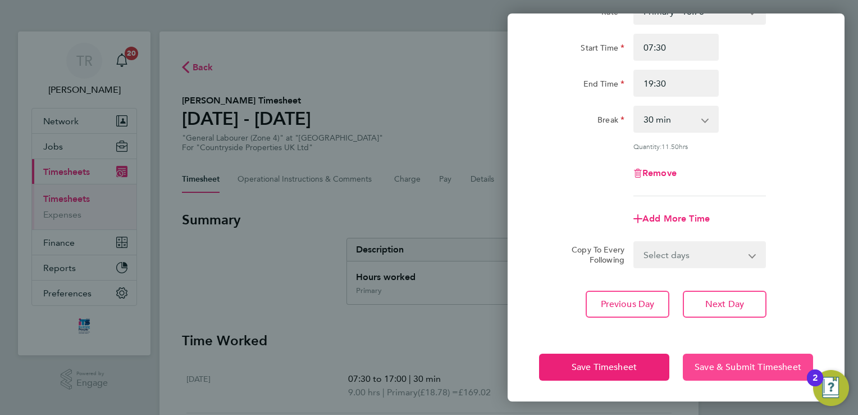
click at [743, 371] on button "Save & Submit Timesheet" at bounding box center [748, 366] width 130 height 27
